Goal: Information Seeking & Learning: Learn about a topic

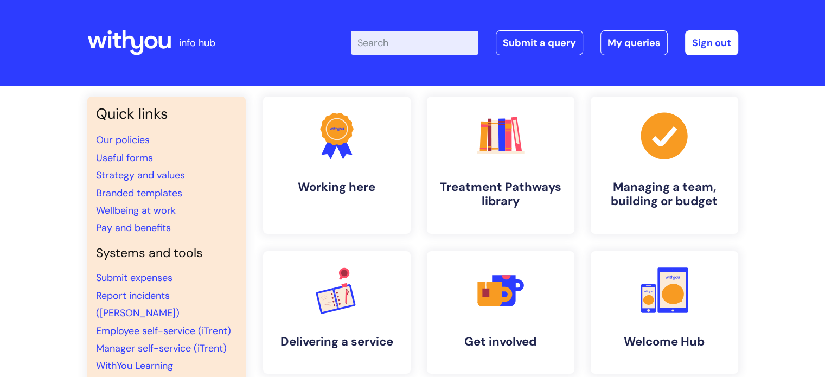
click at [458, 46] on input "Enter your search term here..." at bounding box center [414, 43] width 127 height 24
type input "EAP"
click button "Search" at bounding box center [0, 0] width 0 height 0
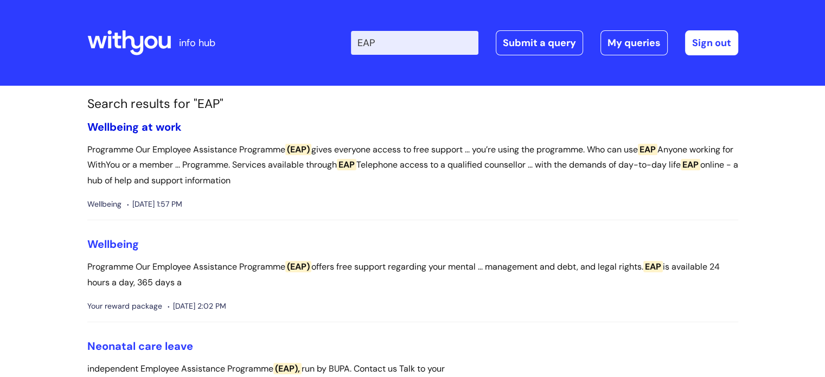
click at [150, 125] on link "Wellbeing at work" at bounding box center [134, 127] width 94 height 14
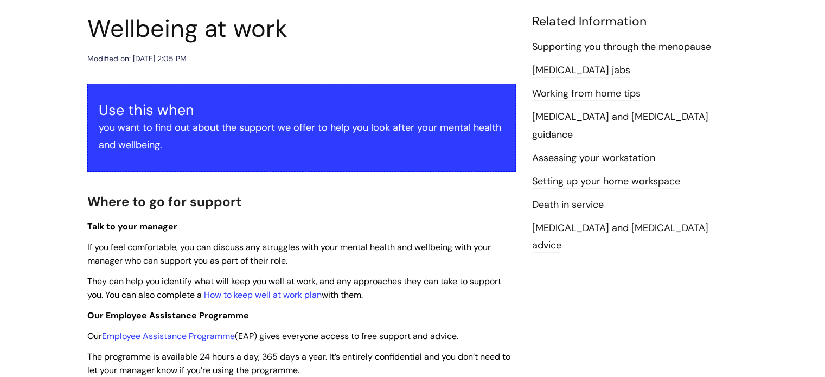
scroll to position [271, 0]
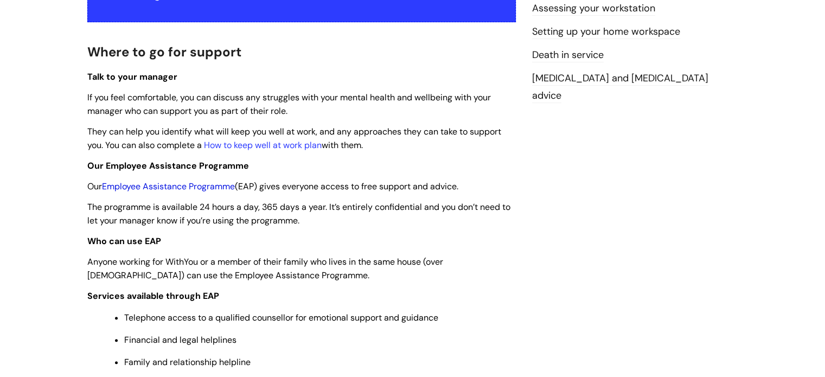
click at [195, 184] on link "Employee Assistance Programme" at bounding box center [168, 186] width 133 height 11
